Goal: Task Accomplishment & Management: Use online tool/utility

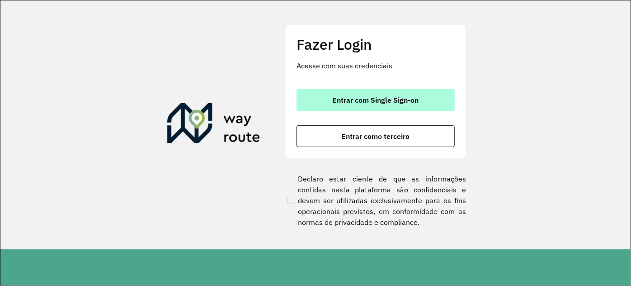
click at [347, 100] on span "Entrar com Single Sign-on" at bounding box center [376, 99] width 86 height 7
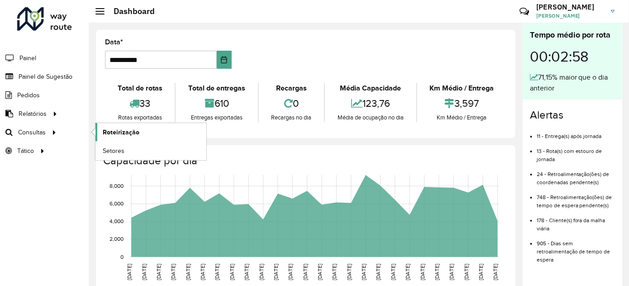
click at [126, 131] on span "Roteirização" at bounding box center [121, 132] width 37 height 9
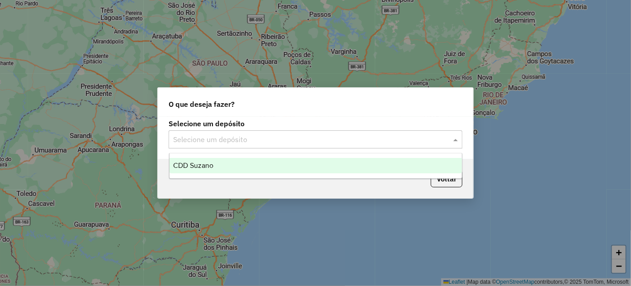
click at [193, 139] on input "text" at bounding box center [306, 139] width 267 height 11
click at [282, 143] on input "text" at bounding box center [306, 139] width 267 height 11
click at [409, 134] on input "text" at bounding box center [306, 139] width 267 height 11
click at [242, 167] on div "CDD Suzano" at bounding box center [316, 165] width 293 height 15
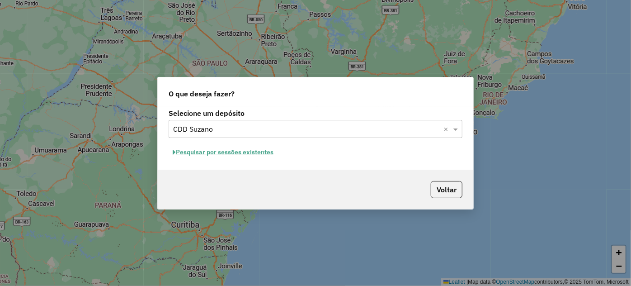
click at [262, 154] on button "Pesquisar por sessões existentes" at bounding box center [223, 152] width 109 height 14
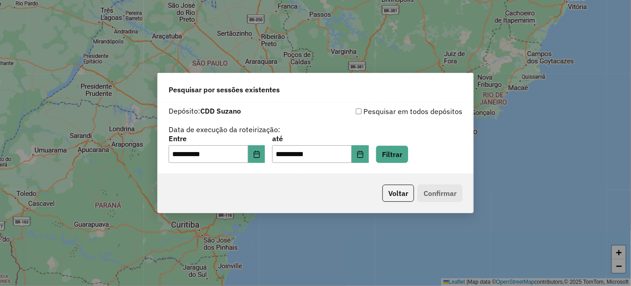
click at [387, 156] on div "**********" at bounding box center [316, 149] width 294 height 28
click at [399, 155] on button "Filtrar" at bounding box center [392, 154] width 32 height 17
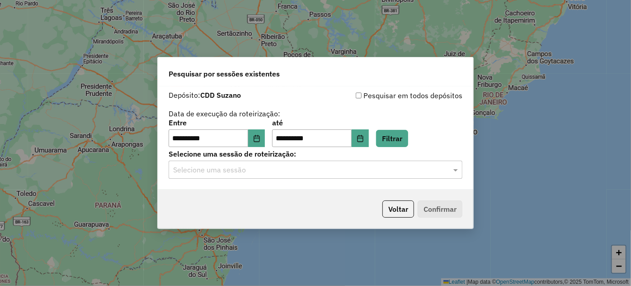
click at [387, 170] on input "text" at bounding box center [306, 170] width 267 height 11
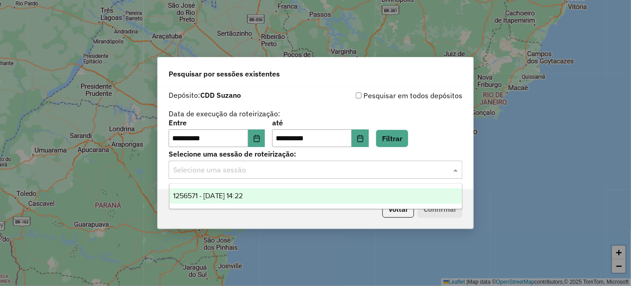
click at [319, 197] on div "1256571 - 01/09/2025 14:22" at bounding box center [316, 195] width 293 height 15
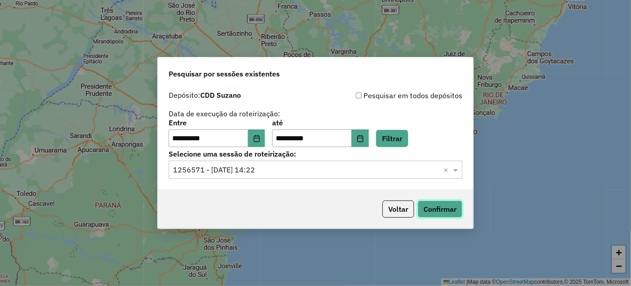
click at [453, 207] on button "Confirmar" at bounding box center [440, 208] width 45 height 17
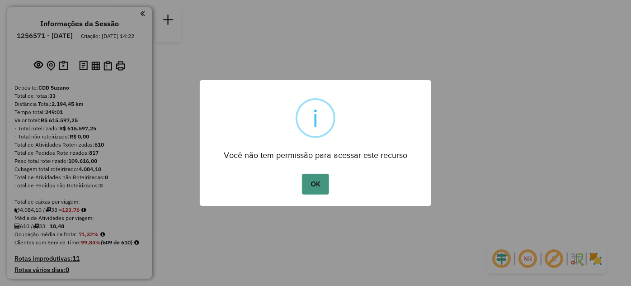
click at [315, 181] on button "OK" at bounding box center [315, 184] width 27 height 21
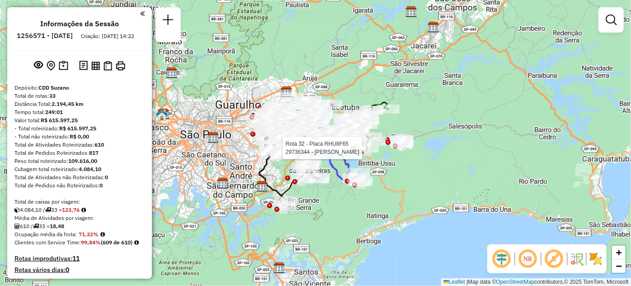
scroll to position [452, 0]
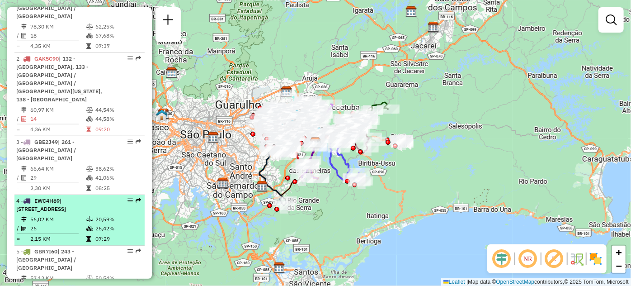
click at [123, 198] on div at bounding box center [127, 200] width 27 height 5
select select "**********"
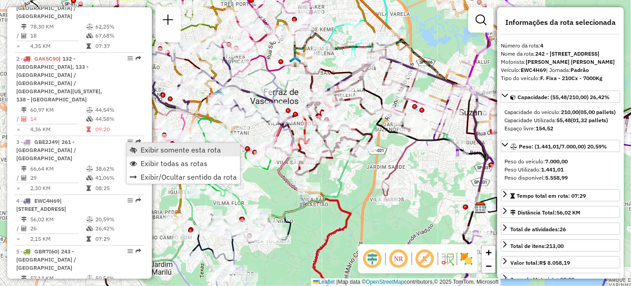
click at [132, 149] on span "Exibir somente esta rota" at bounding box center [133, 149] width 7 height 7
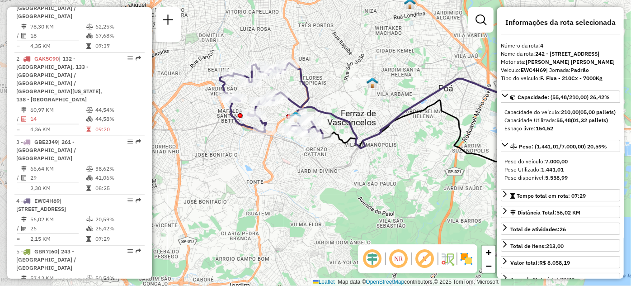
drag, startPoint x: 223, startPoint y: 154, endPoint x: 289, endPoint y: 168, distance: 68.1
click at [289, 168] on div "Janela de atendimento Grade de atendimento Capacidade Transportadoras Veículos …" at bounding box center [315, 143] width 631 height 286
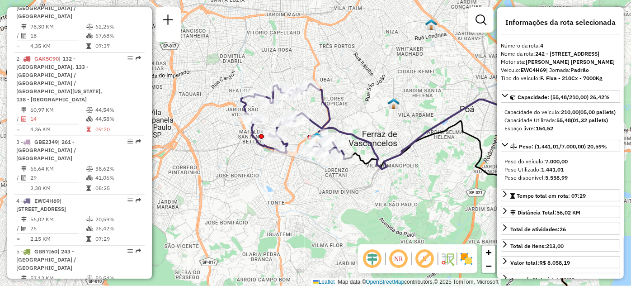
drag, startPoint x: 266, startPoint y: 183, endPoint x: 287, endPoint y: 204, distance: 29.4
click at [287, 204] on div "Janela de atendimento Grade de atendimento Capacidade Transportadoras Veículos …" at bounding box center [315, 143] width 631 height 286
